Goal: Task Accomplishment & Management: Manage account settings

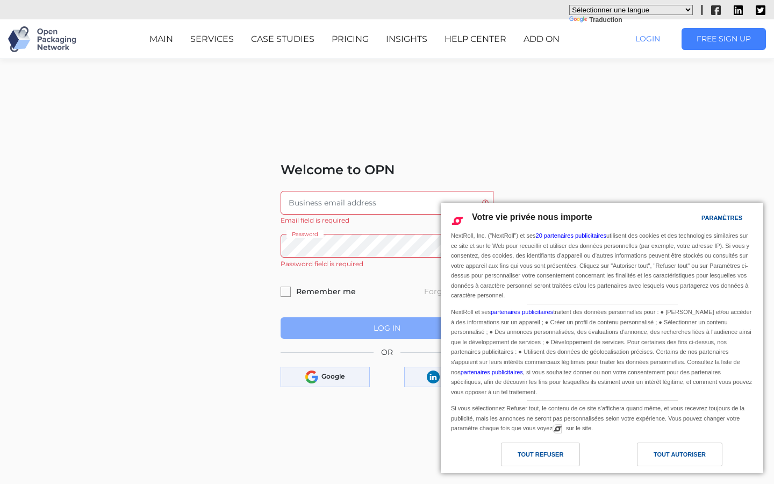
scroll to position [135, 0]
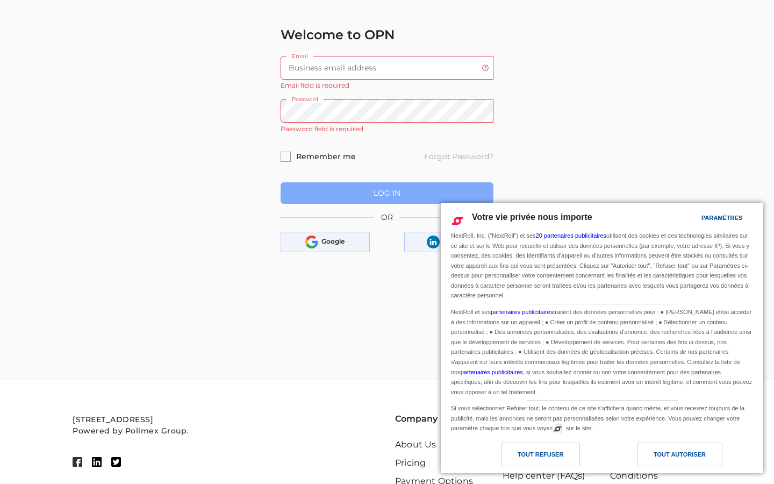
click at [387, 67] on input "Email" at bounding box center [387, 68] width 213 height 24
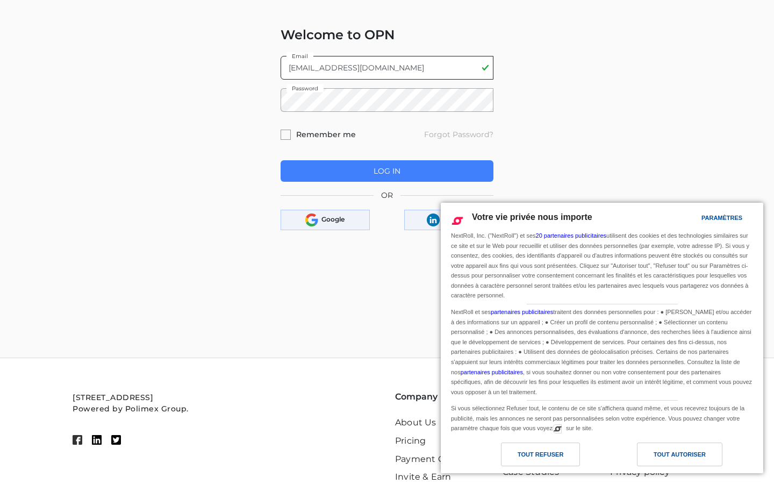
click at [281, 160] on button "Log In" at bounding box center [387, 171] width 213 height 22
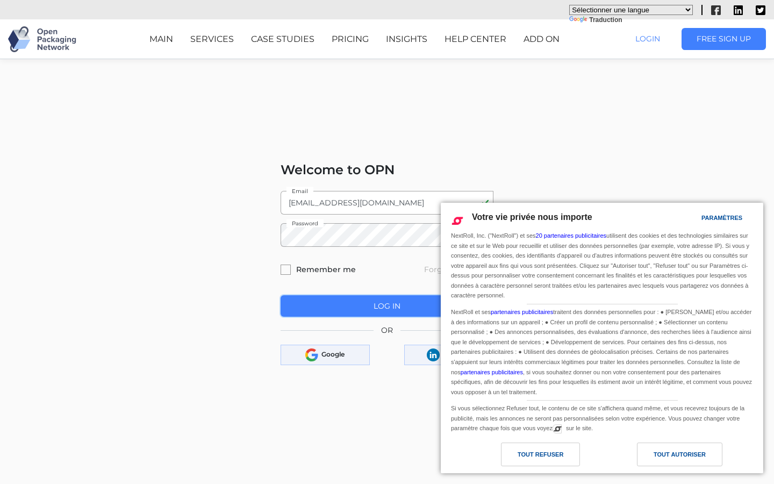
click at [387, 306] on span "Log In" at bounding box center [387, 306] width 27 height 10
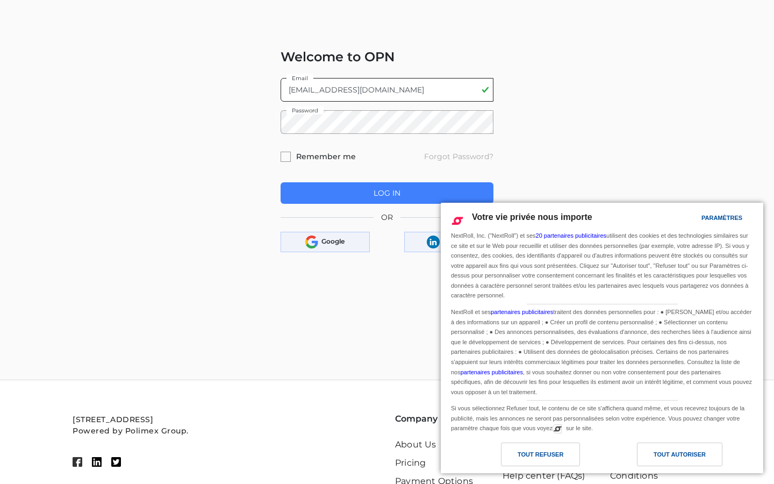
click at [387, 89] on input "[EMAIL_ADDRESS][DOMAIN_NAME]" at bounding box center [387, 90] width 213 height 24
type input "[DOMAIN_NAME]"
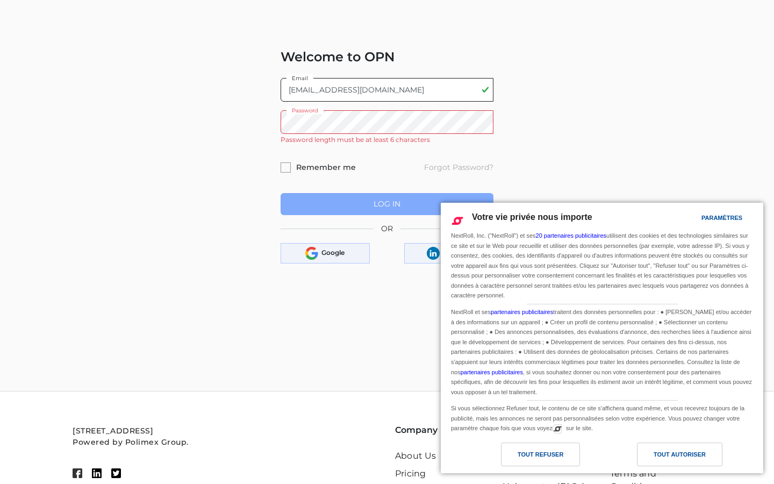
click at [281, 193] on button "Log In" at bounding box center [387, 204] width 213 height 22
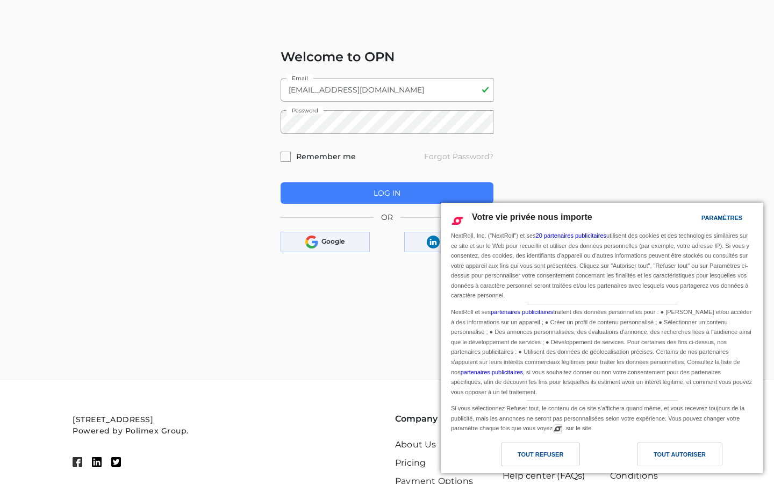
scroll to position [0, 0]
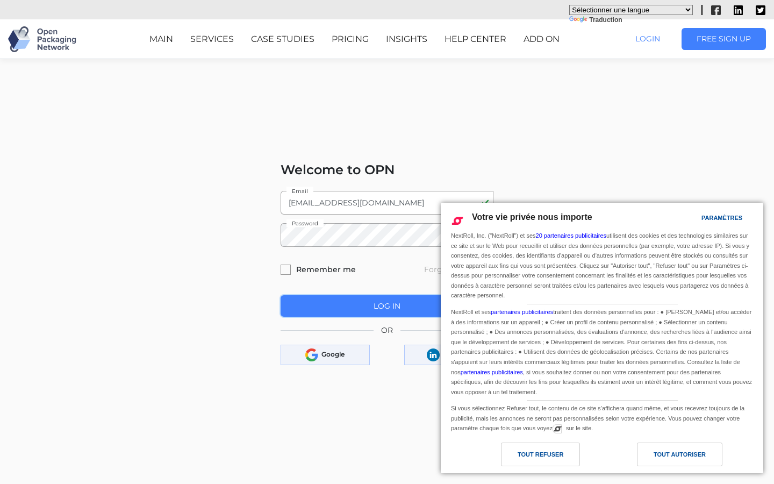
click at [387, 306] on span "Log In" at bounding box center [387, 306] width 27 height 10
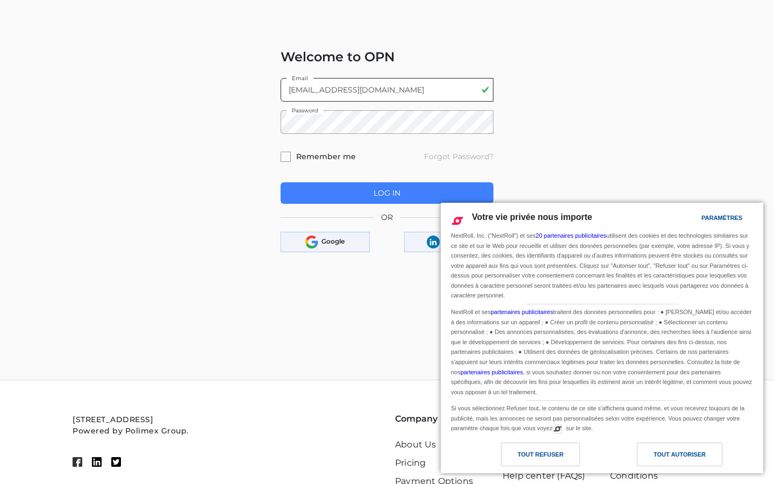
click at [387, 89] on input "[EMAIL_ADDRESS][DOMAIN_NAME]" at bounding box center [387, 90] width 213 height 24
type input "[DOMAIN_NAME]"
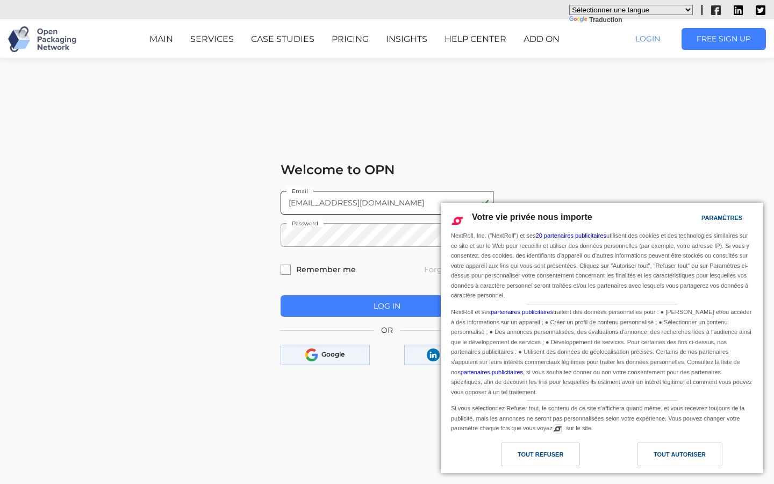
click at [281, 295] on button "Log In" at bounding box center [387, 306] width 213 height 22
click at [387, 306] on span "Log In" at bounding box center [387, 306] width 27 height 10
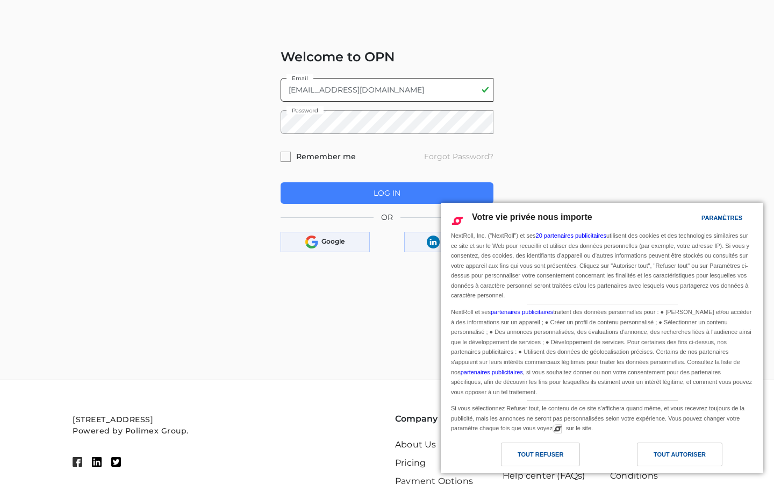
click at [387, 89] on input "[EMAIL_ADDRESS][DOMAIN_NAME]" at bounding box center [387, 90] width 213 height 24
type input "[DOMAIN_NAME]"
type input "[EMAIL_ADDRESS][DOMAIN_NAME]"
click at [281, 182] on button "Log In" at bounding box center [387, 193] width 213 height 22
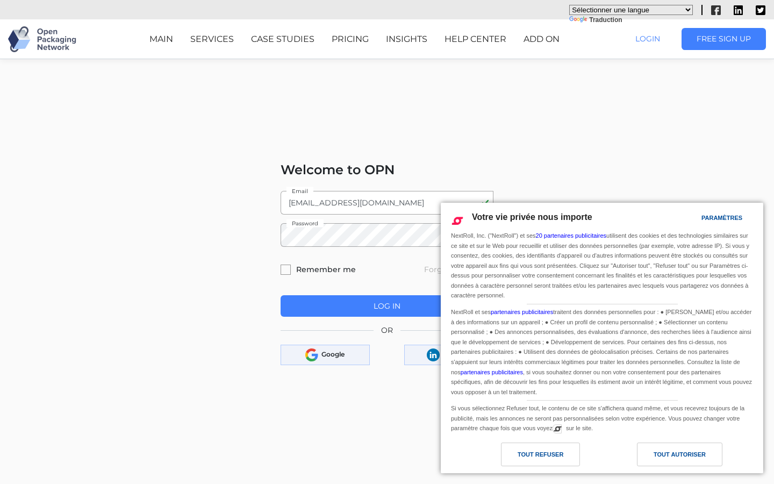
scroll to position [0, 0]
click at [387, 306] on span "Log In" at bounding box center [387, 306] width 27 height 10
